Goal: Task Accomplishment & Management: Manage account settings

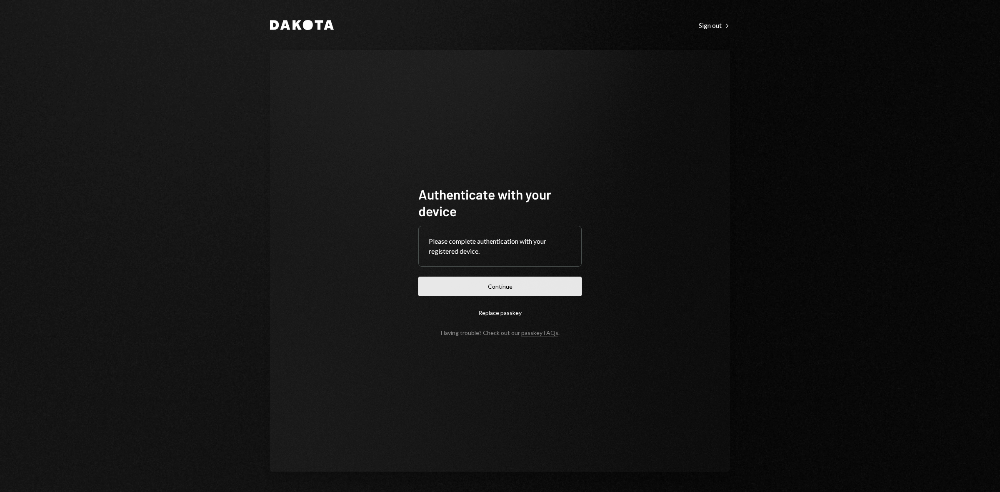
click at [482, 288] on button "Continue" at bounding box center [499, 287] width 163 height 20
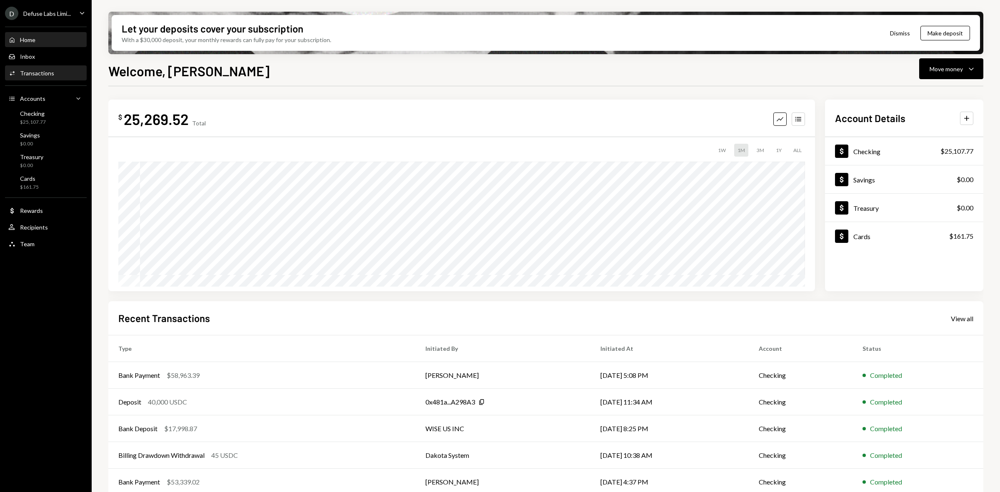
click at [35, 76] on div "Transactions" at bounding box center [37, 73] width 34 height 7
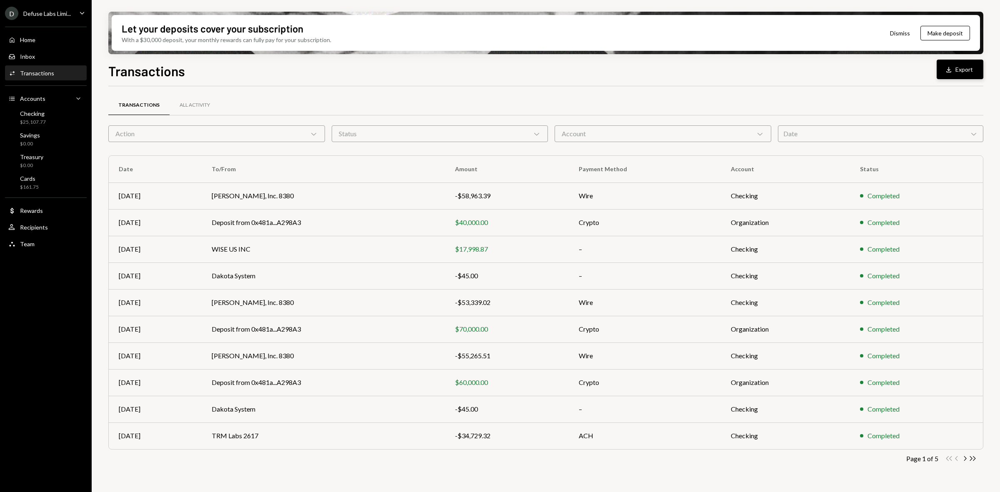
click at [946, 74] on button "Download Export" at bounding box center [959, 70] width 47 height 20
click at [46, 120] on div "Checking $25,107.77" at bounding box center [45, 118] width 75 height 16
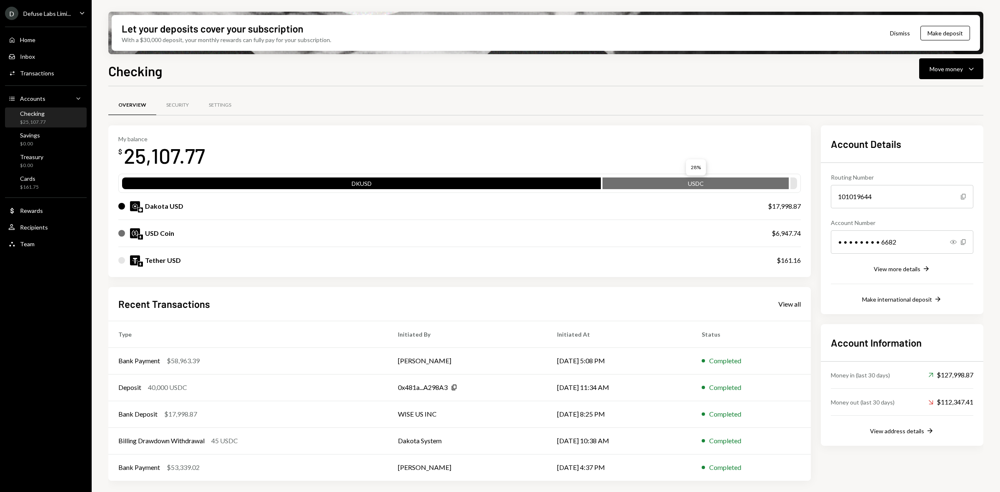
click at [684, 182] on div "USDC" at bounding box center [695, 185] width 186 height 12
